Goal: Information Seeking & Learning: Learn about a topic

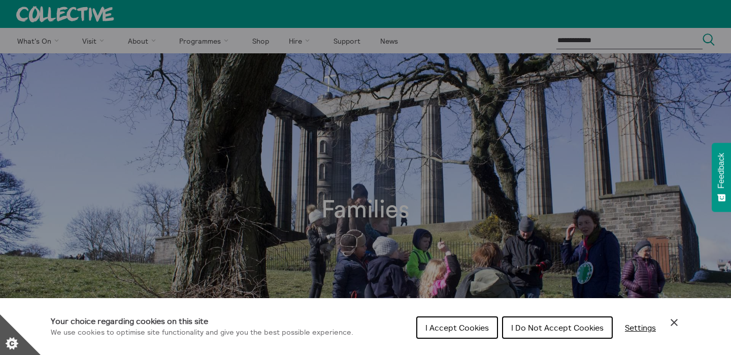
click at [481, 330] on span "I Accept Cookies" at bounding box center [456, 327] width 63 height 10
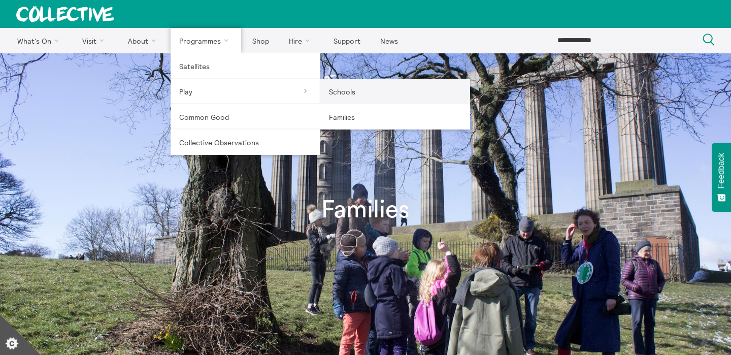
click at [392, 91] on link "Schools" at bounding box center [395, 91] width 150 height 25
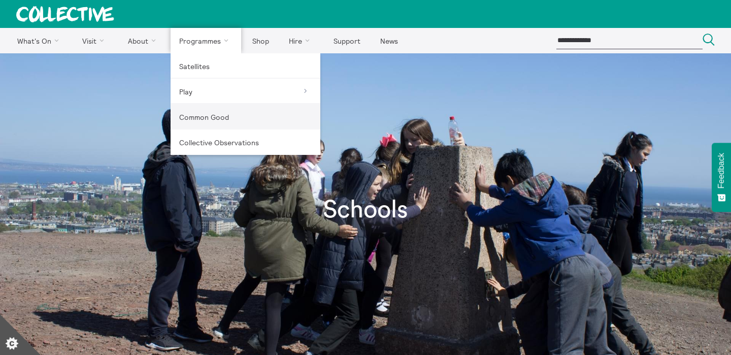
click at [208, 124] on link "Common Good" at bounding box center [246, 116] width 150 height 25
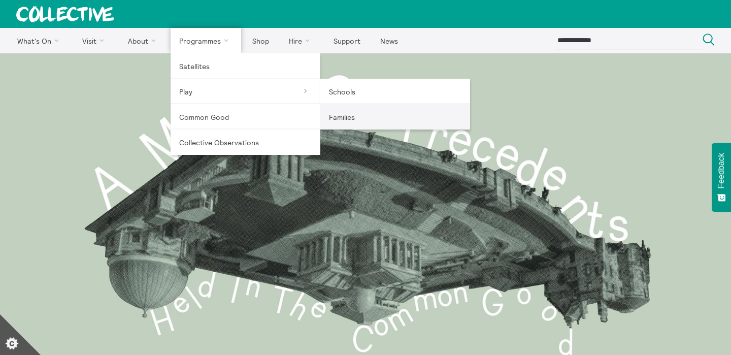
click at [347, 118] on link "Families" at bounding box center [395, 116] width 150 height 25
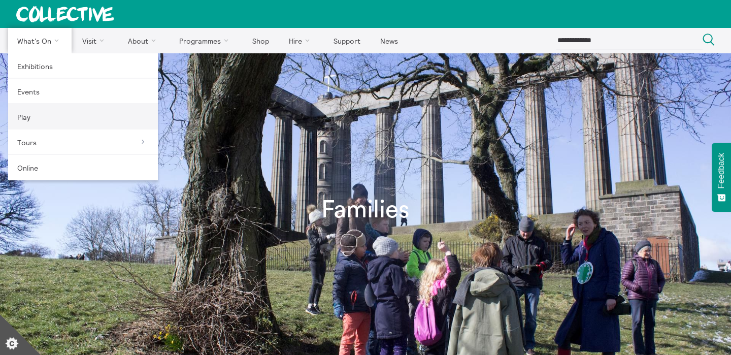
click at [23, 118] on link "Play" at bounding box center [83, 116] width 150 height 25
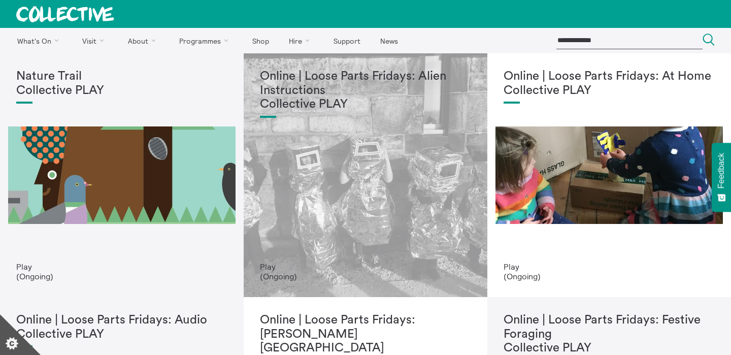
scroll to position [4, 0]
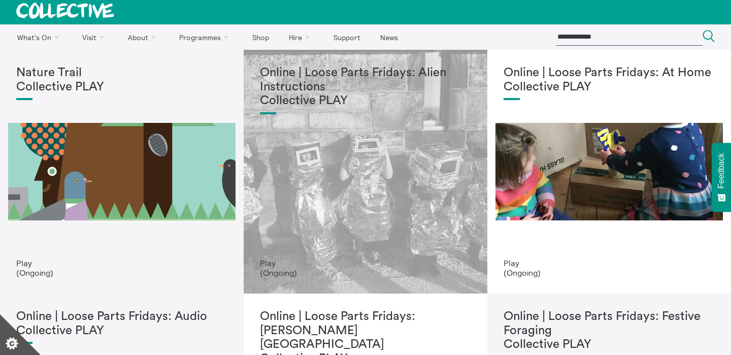
click at [314, 203] on div "Online | Loose Parts Fridays: Alien Instructions Collective PLAY" at bounding box center [365, 162] width 211 height 192
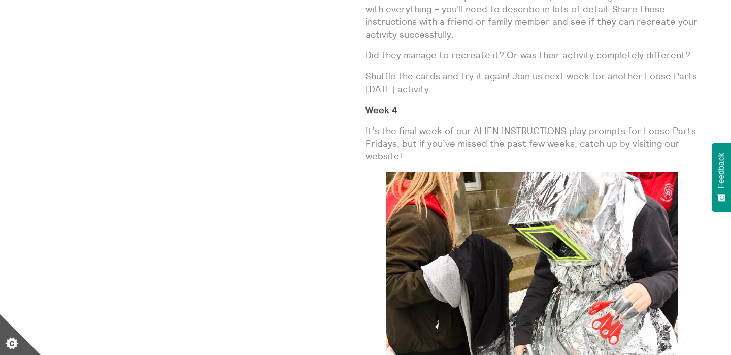
scroll to position [2016, 0]
